Goal: Task Accomplishment & Management: Use online tool/utility

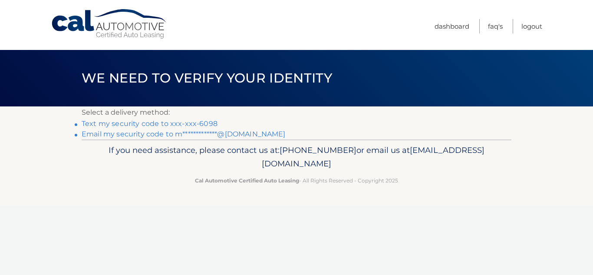
click at [191, 124] on link "Text my security code to xxx-xxx-6098" at bounding box center [150, 123] width 136 height 8
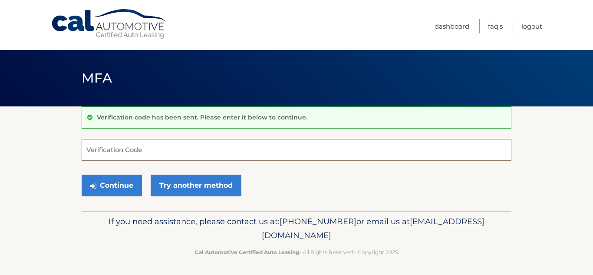
click at [117, 145] on input "Verification Code" at bounding box center [297, 150] width 430 height 22
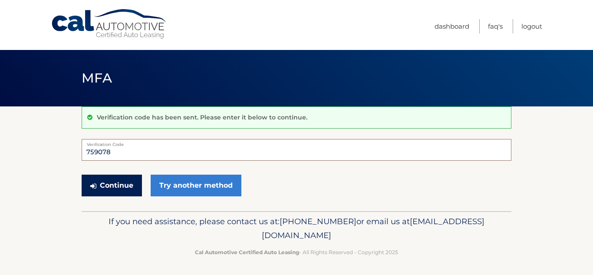
type input "759078"
click at [110, 181] on button "Continue" at bounding box center [112, 185] width 60 height 22
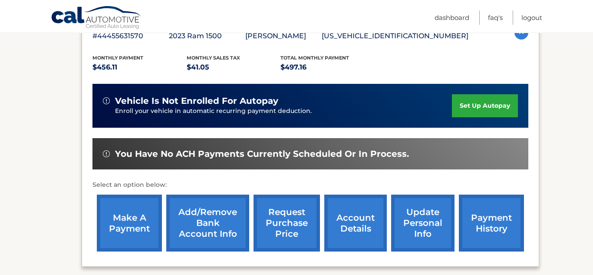
scroll to position [170, 0]
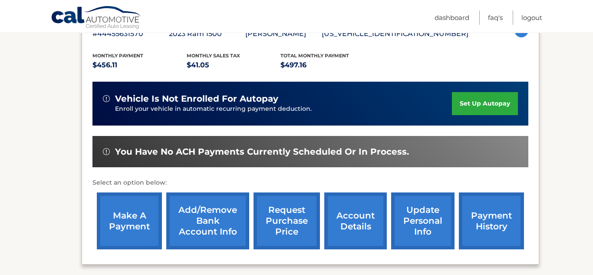
click at [131, 209] on link "make a payment" at bounding box center [129, 220] width 65 height 57
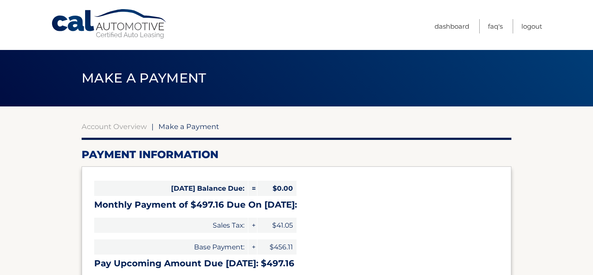
select select "MDc4MDJjYzctNTA4Yy00Mzg1LTg2N2QtZDk4NWFhNjlhOGJj"
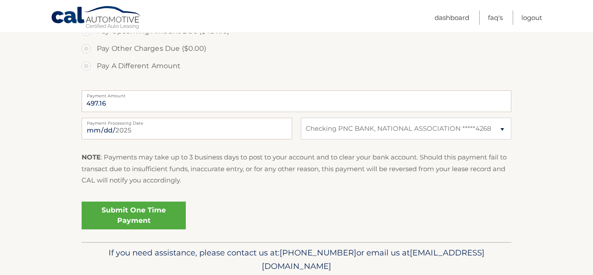
scroll to position [314, 0]
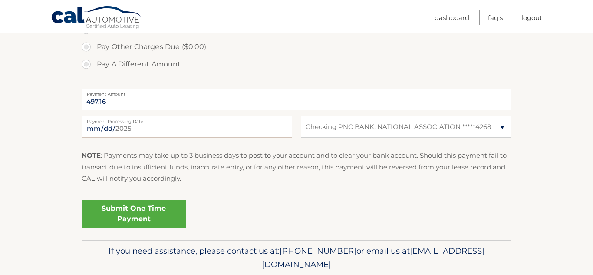
click at [146, 217] on link "Submit One Time Payment" at bounding box center [134, 214] width 104 height 28
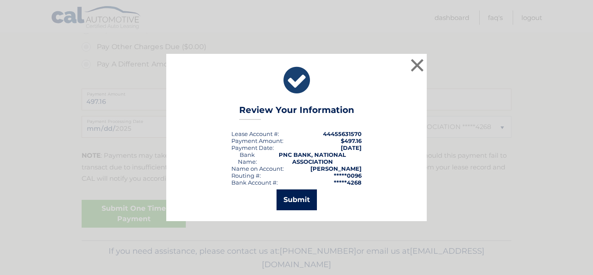
click at [296, 194] on button "Submit" at bounding box center [296, 199] width 40 height 21
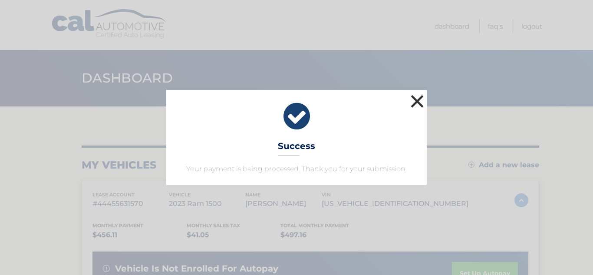
click at [421, 102] on button "×" at bounding box center [416, 100] width 17 height 17
